Goal: Information Seeking & Learning: Learn about a topic

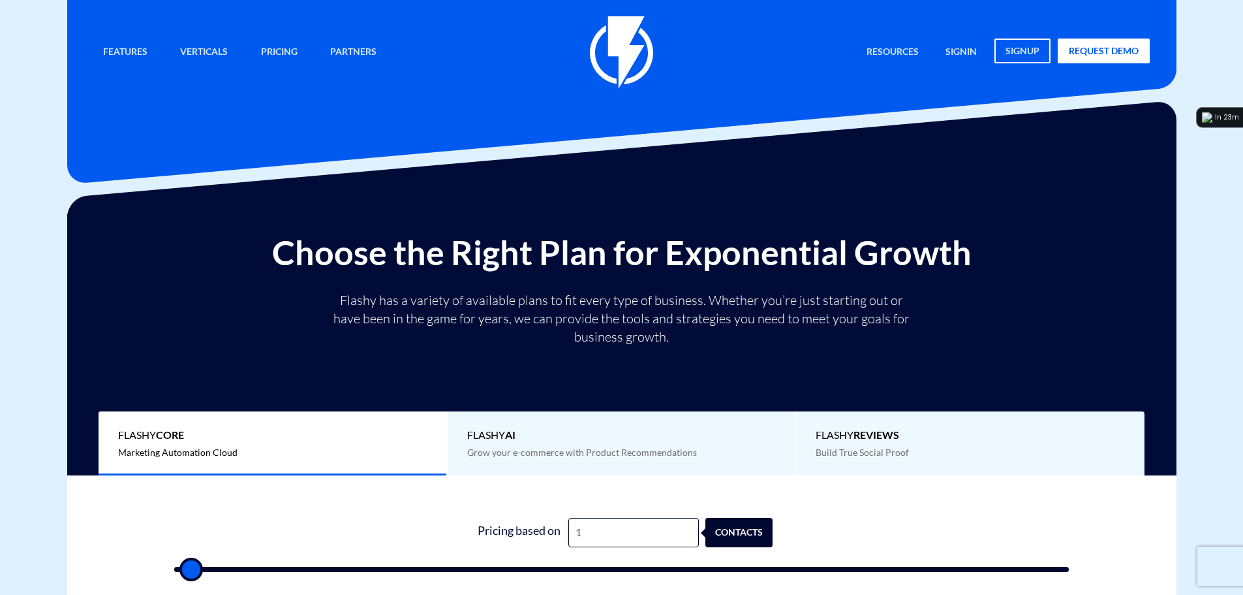
type input "19"
type input "500"
type input "190"
type input "500"
type input "1,900"
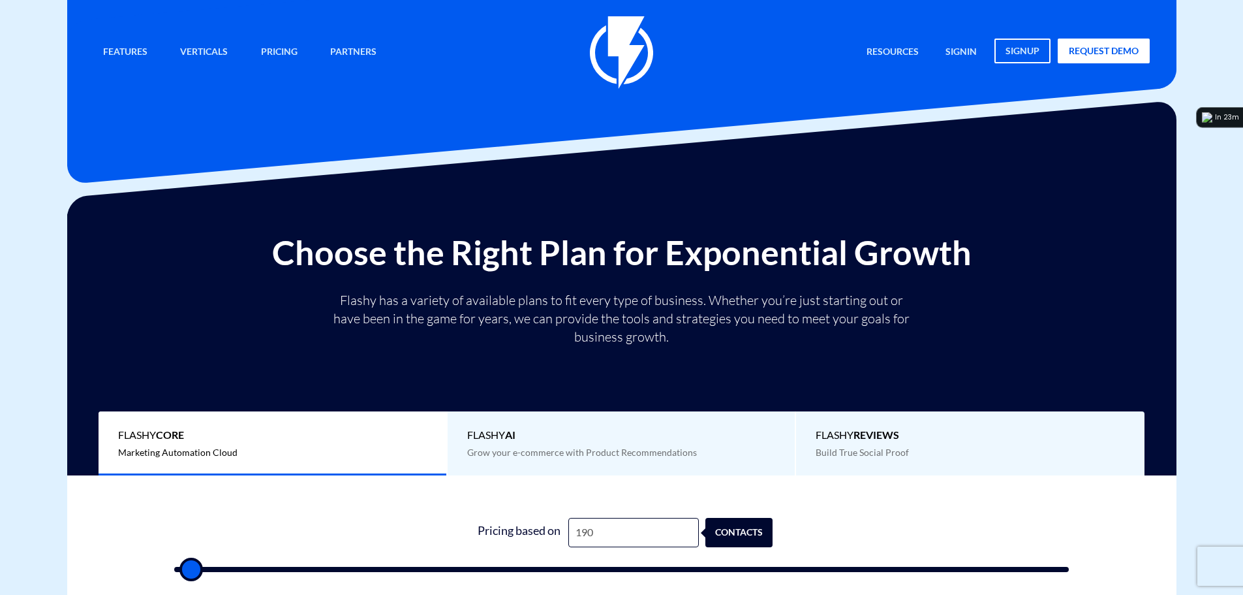
type input "2000"
type input "19,000"
type input "19000"
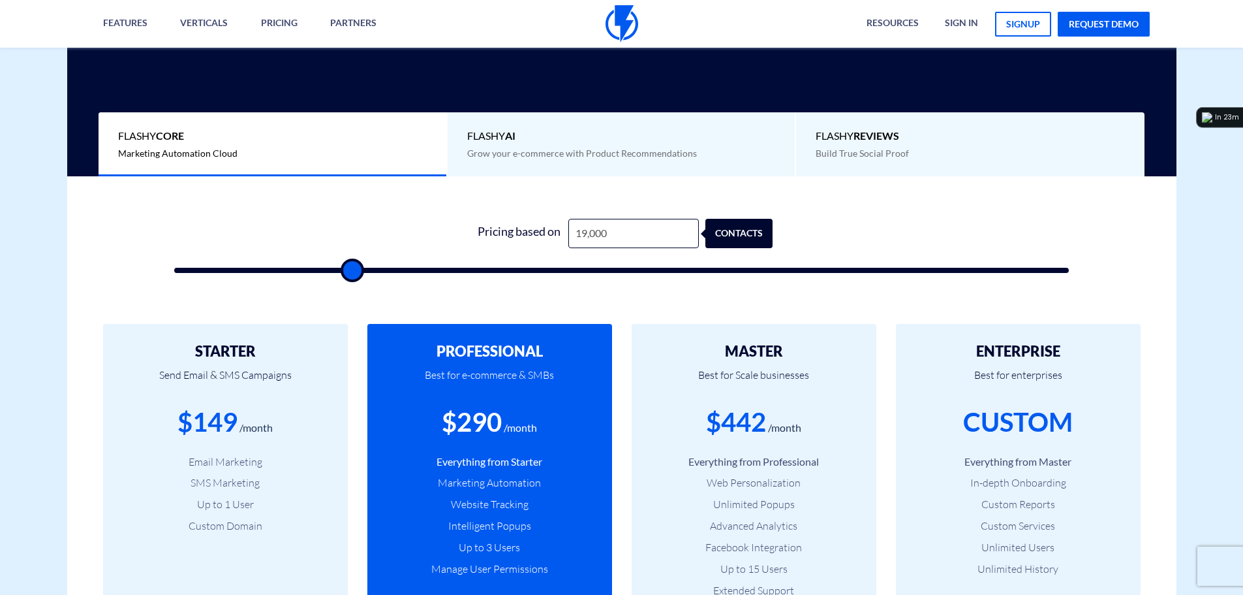
scroll to position [326, 0]
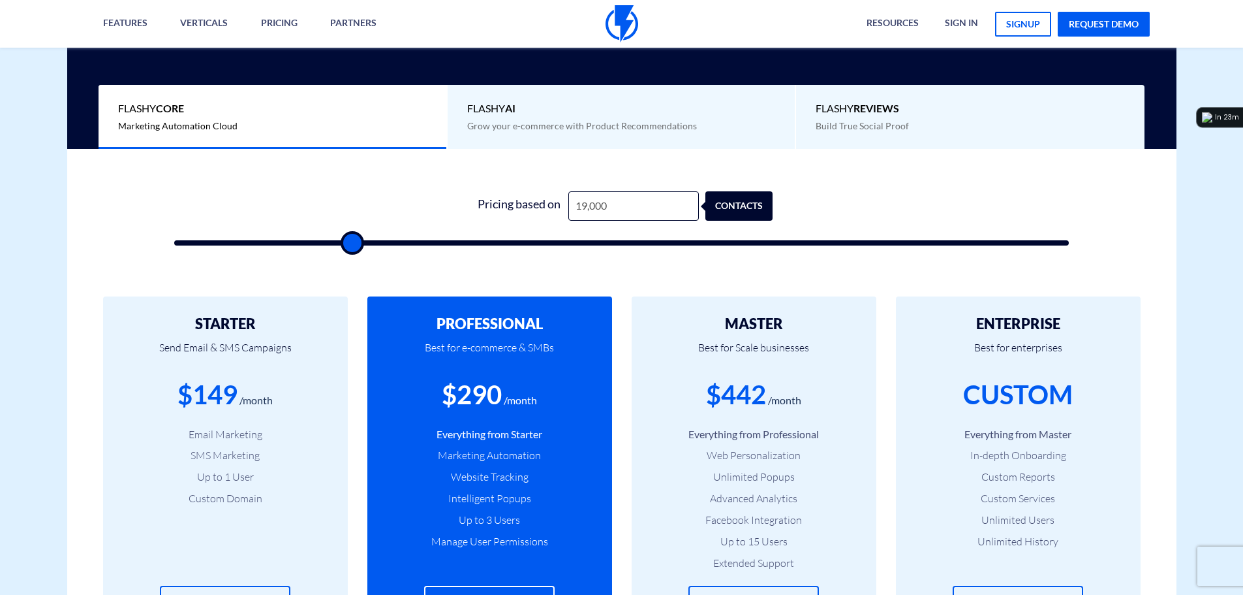
type input "19,000"
